Goal: Task Accomplishment & Management: Manage account settings

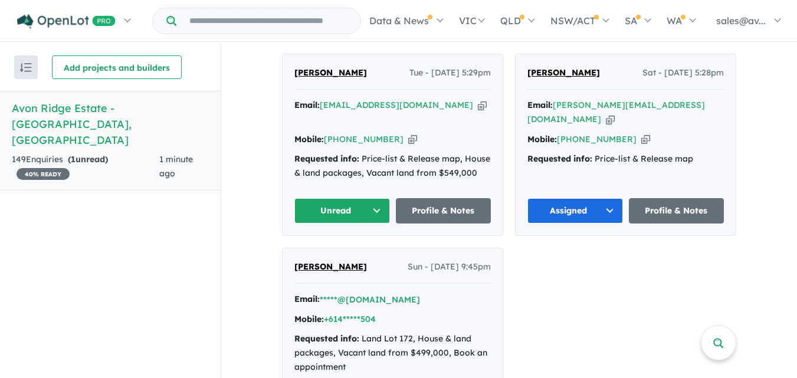
scroll to position [456, 0]
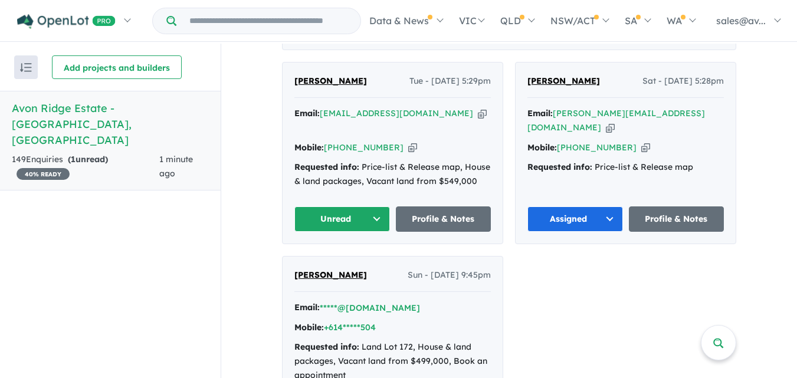
click at [376, 206] on button "Unread" at bounding box center [342, 218] width 96 height 25
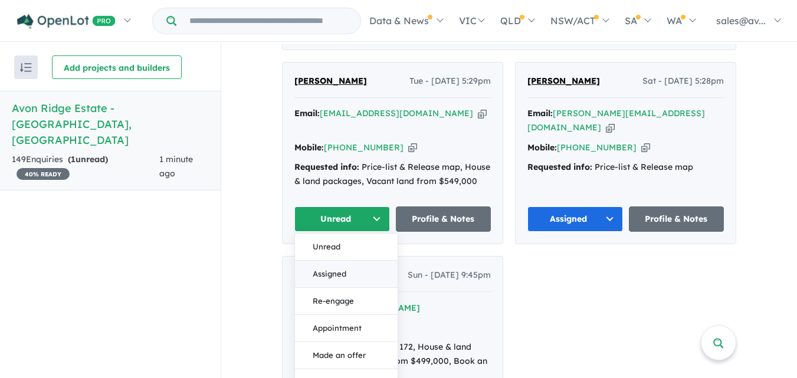
click at [321, 261] on button "Assigned" at bounding box center [346, 274] width 103 height 27
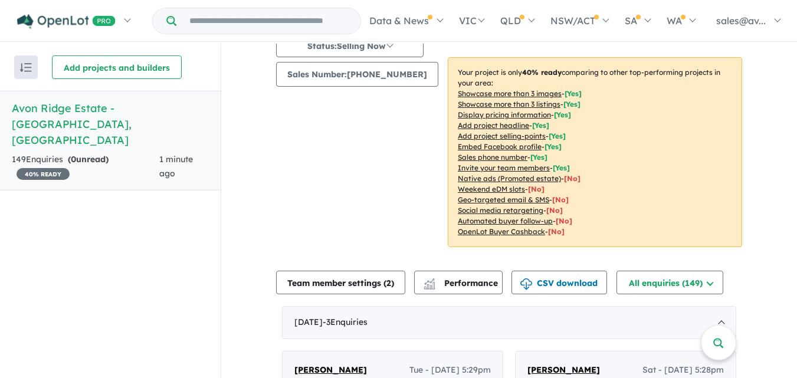
scroll to position [52, 0]
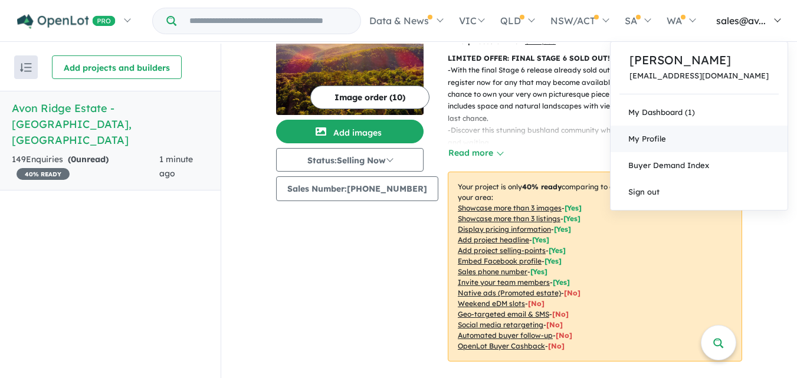
click at [700, 132] on link "My Profile" at bounding box center [698, 139] width 177 height 27
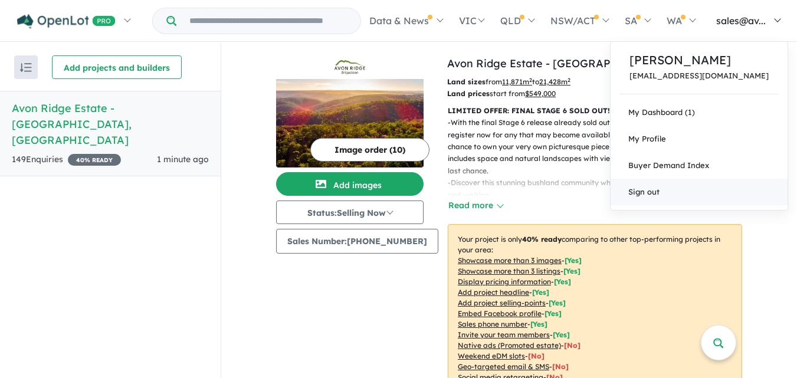
click at [707, 189] on link "Sign out" at bounding box center [698, 192] width 177 height 27
